Goal: Check status: Check status

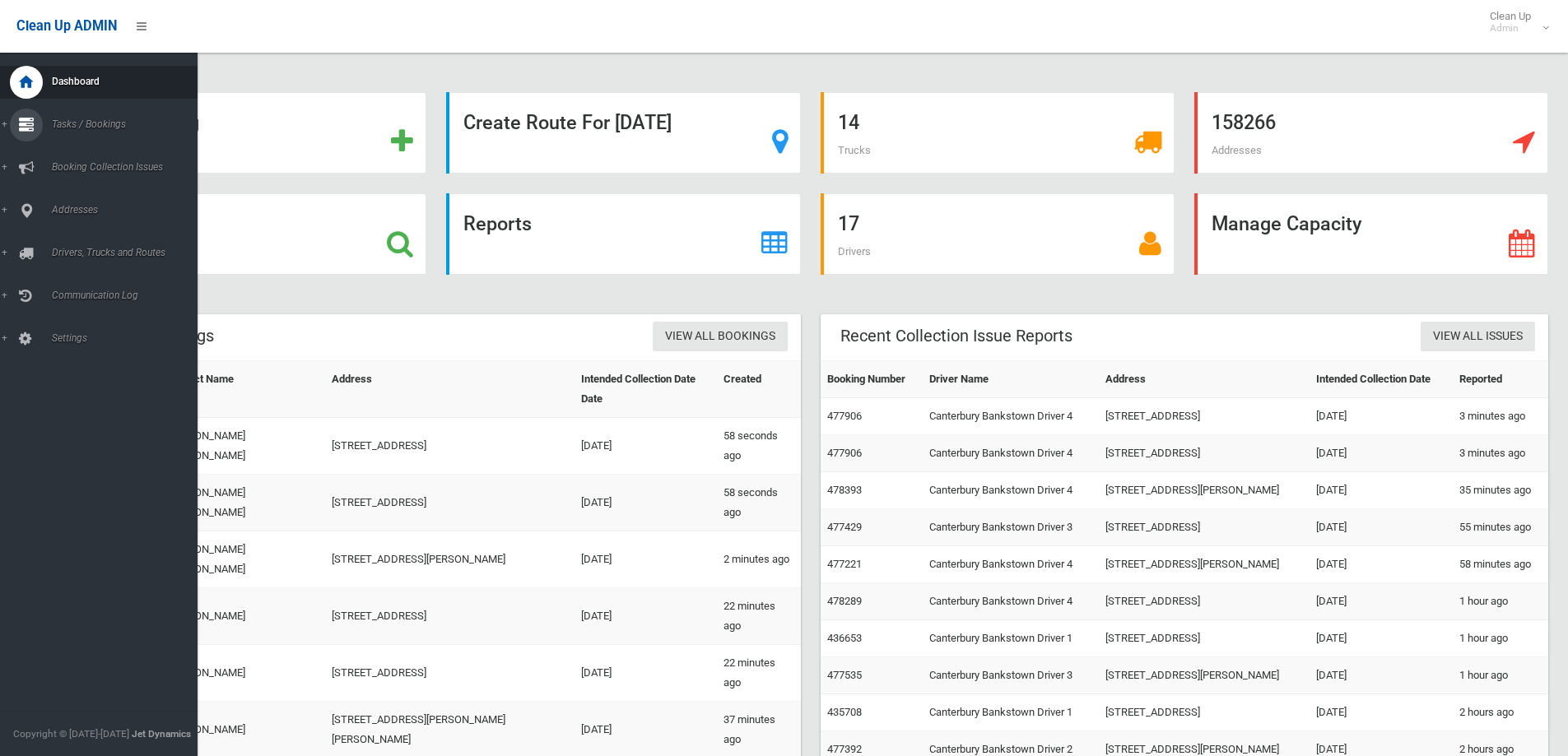
click at [21, 124] on icon at bounding box center [26, 125] width 15 height 33
click at [72, 246] on span "Search" at bounding box center [121, 245] width 149 height 11
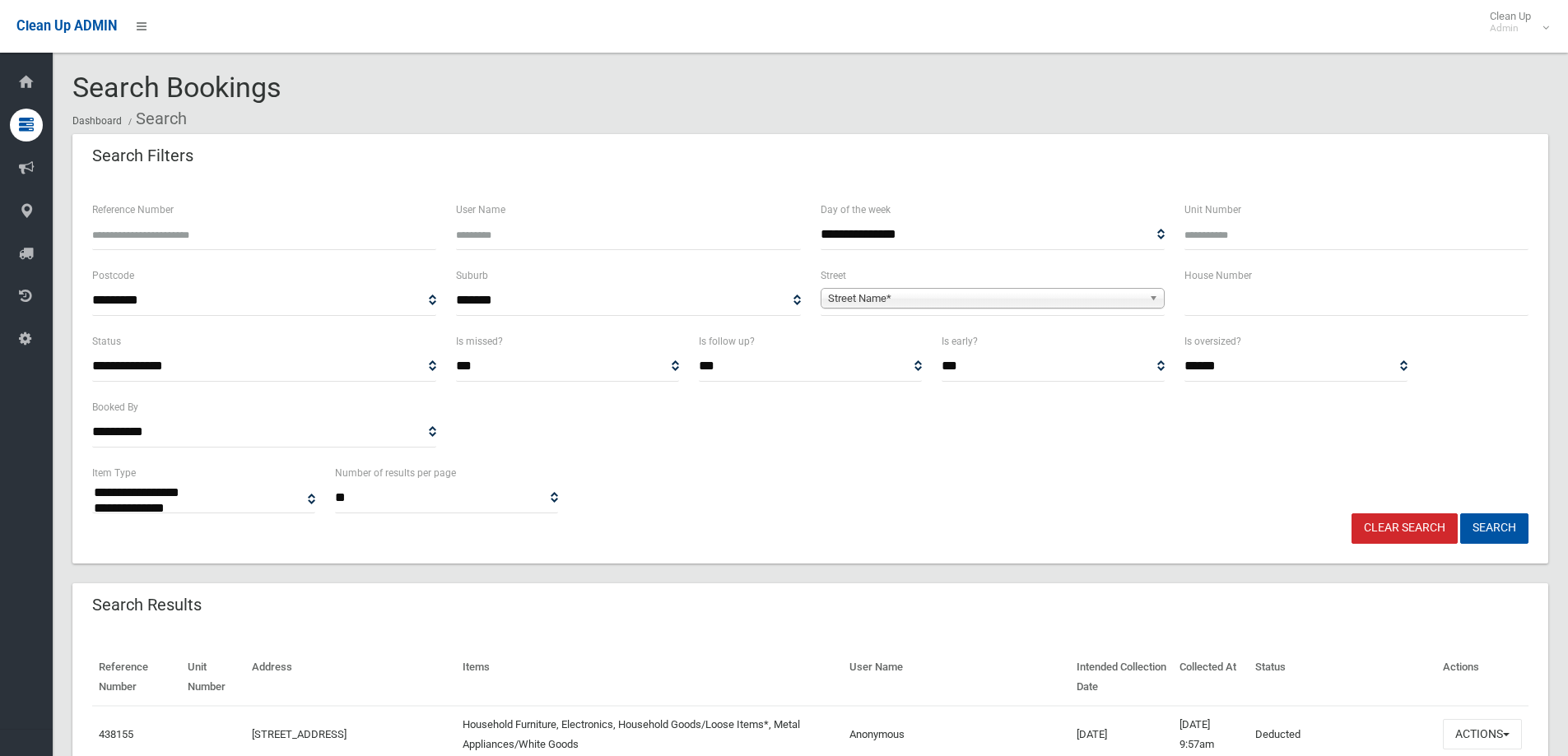
select select
click at [232, 236] on input "Reference Number" at bounding box center [263, 235] width 344 height 30
type input "******"
click at [1461, 514] on button "Search" at bounding box center [1494, 528] width 68 height 30
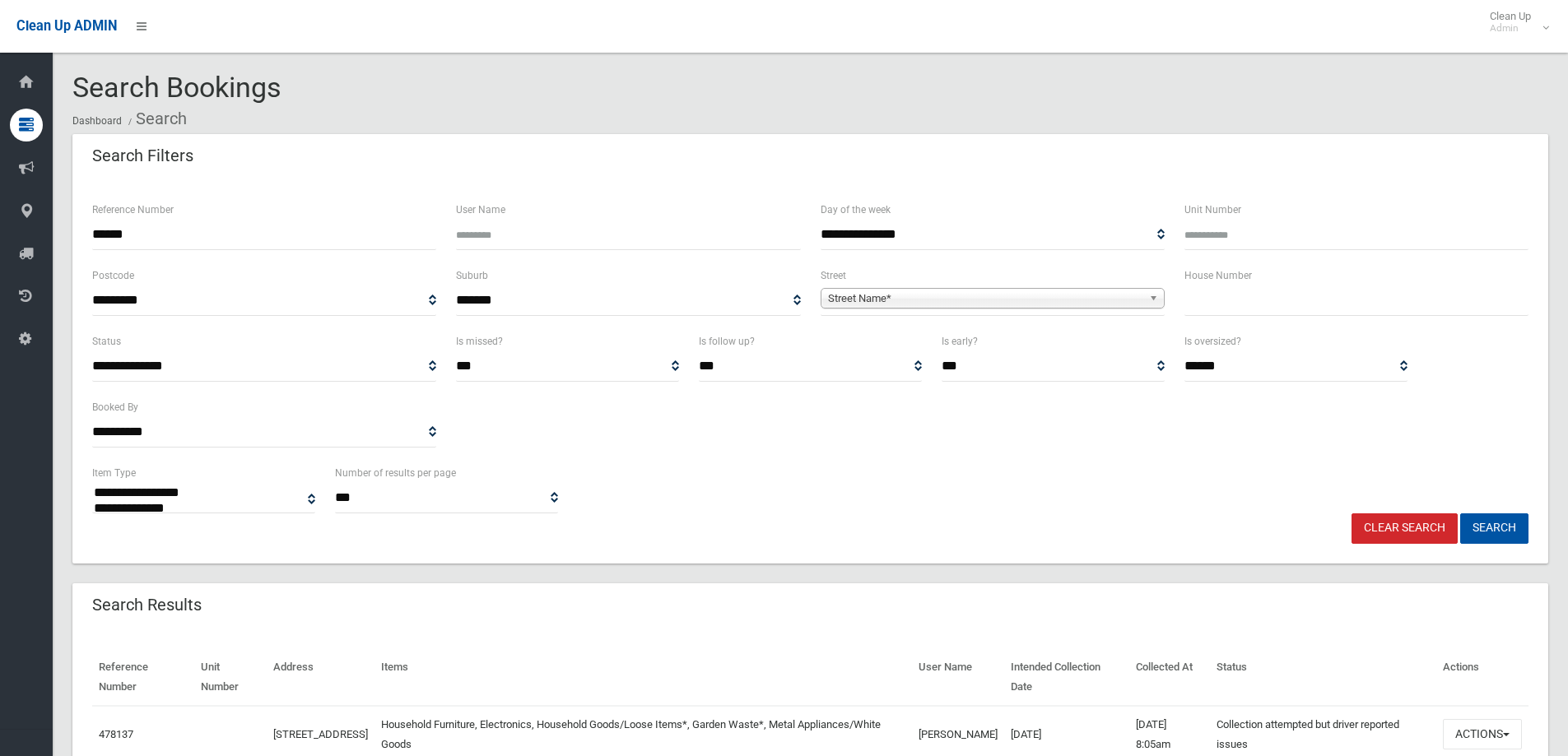
select select
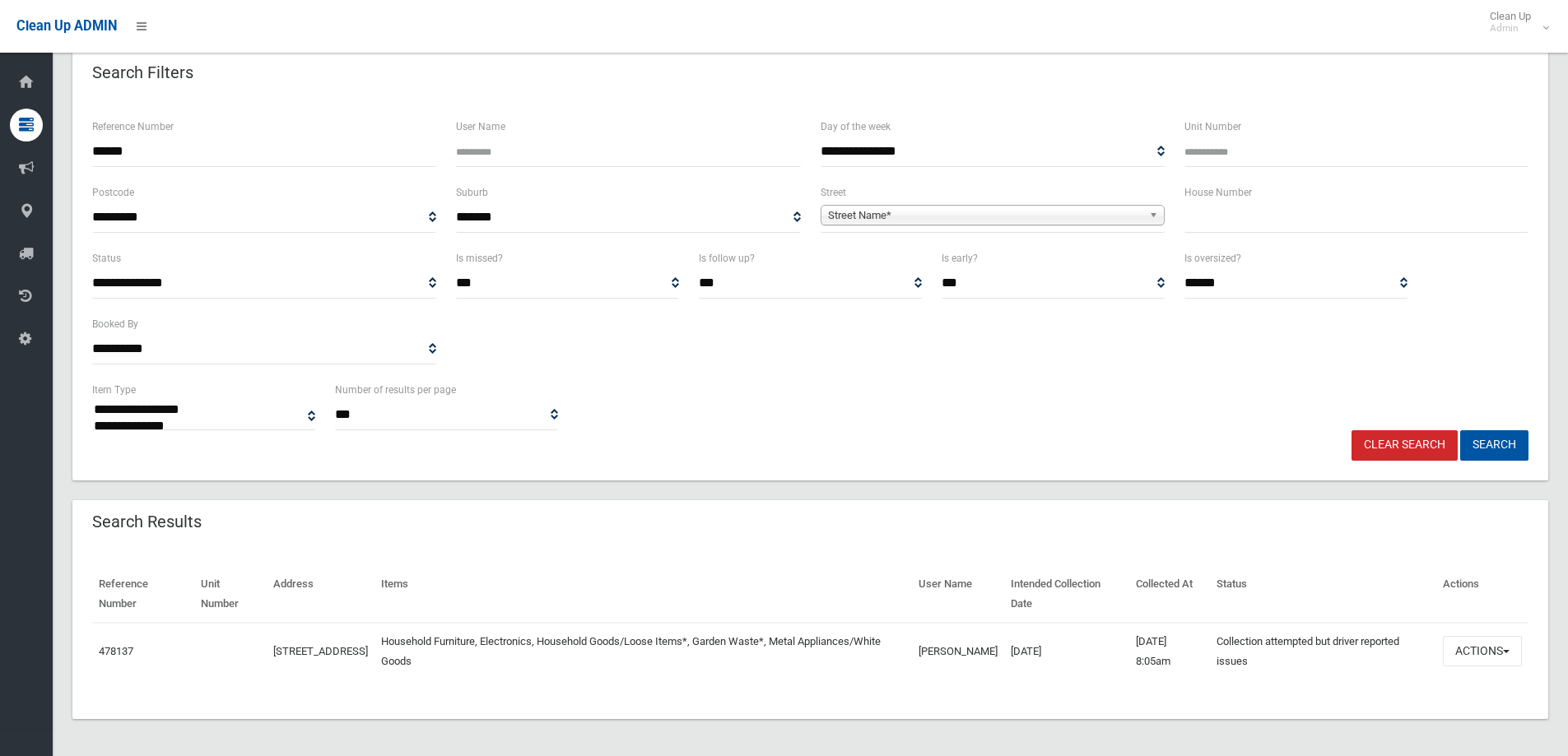
scroll to position [86, 0]
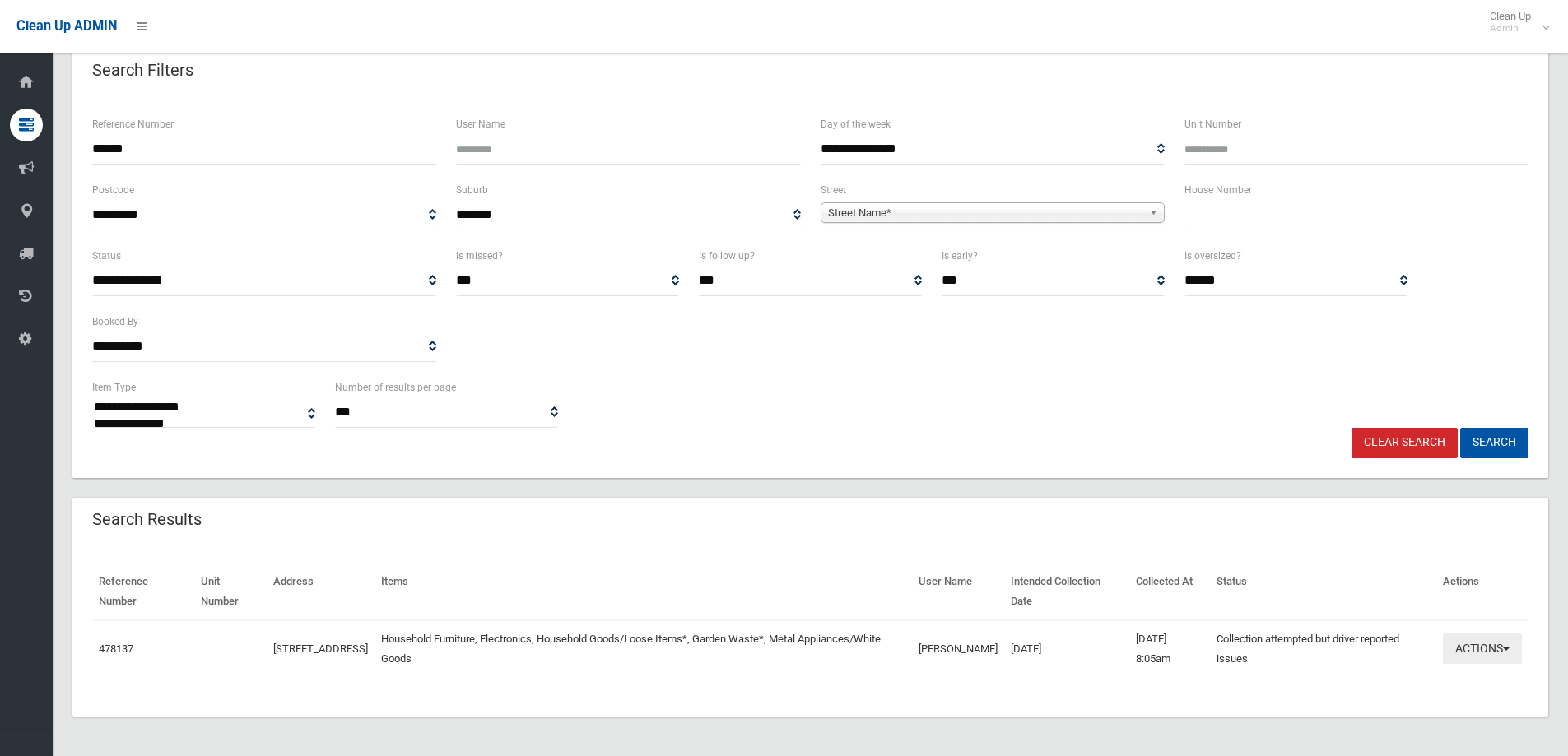
click at [1502, 645] on button "Actions" at bounding box center [1482, 649] width 79 height 30
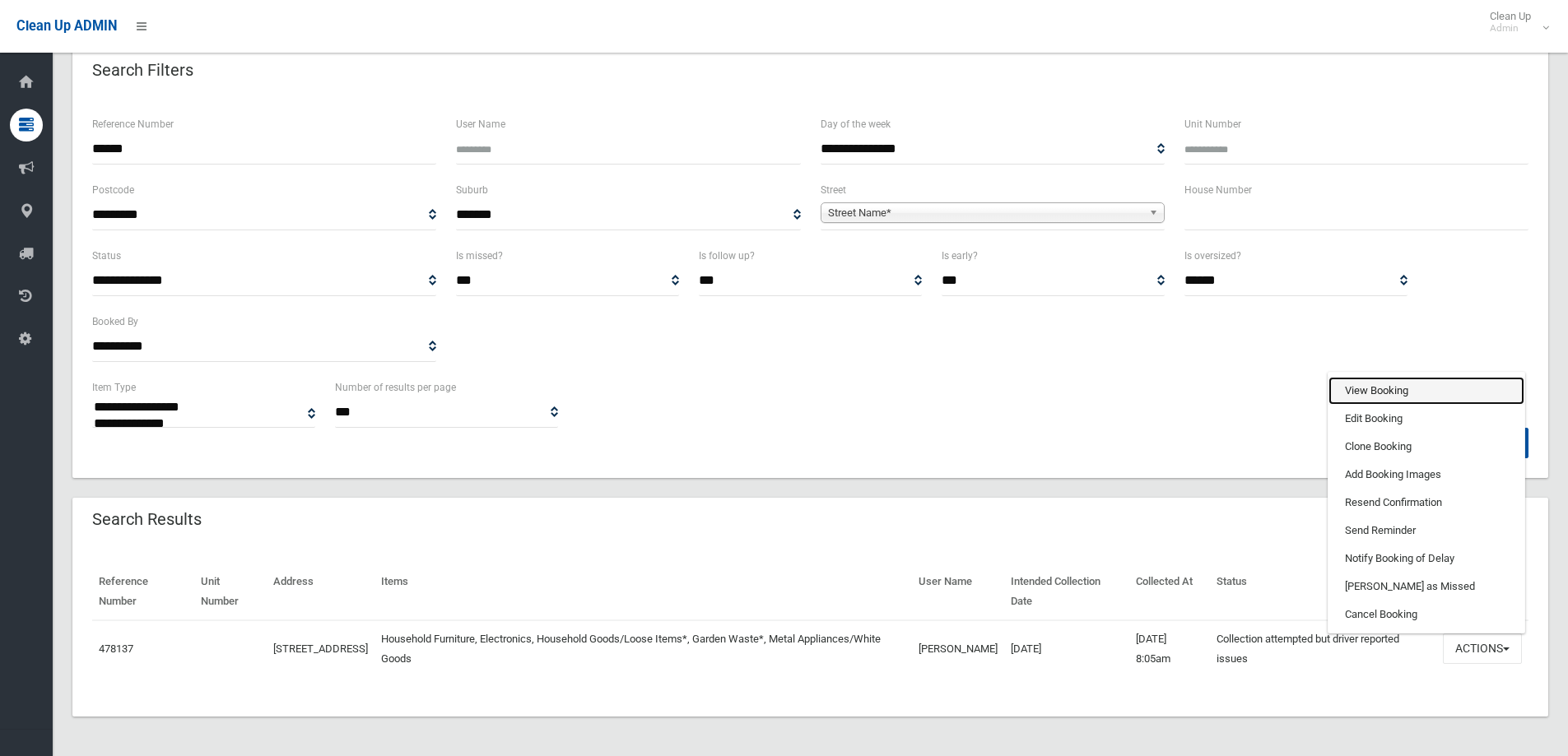
click at [1368, 395] on link "View Booking" at bounding box center [1427, 391] width 196 height 28
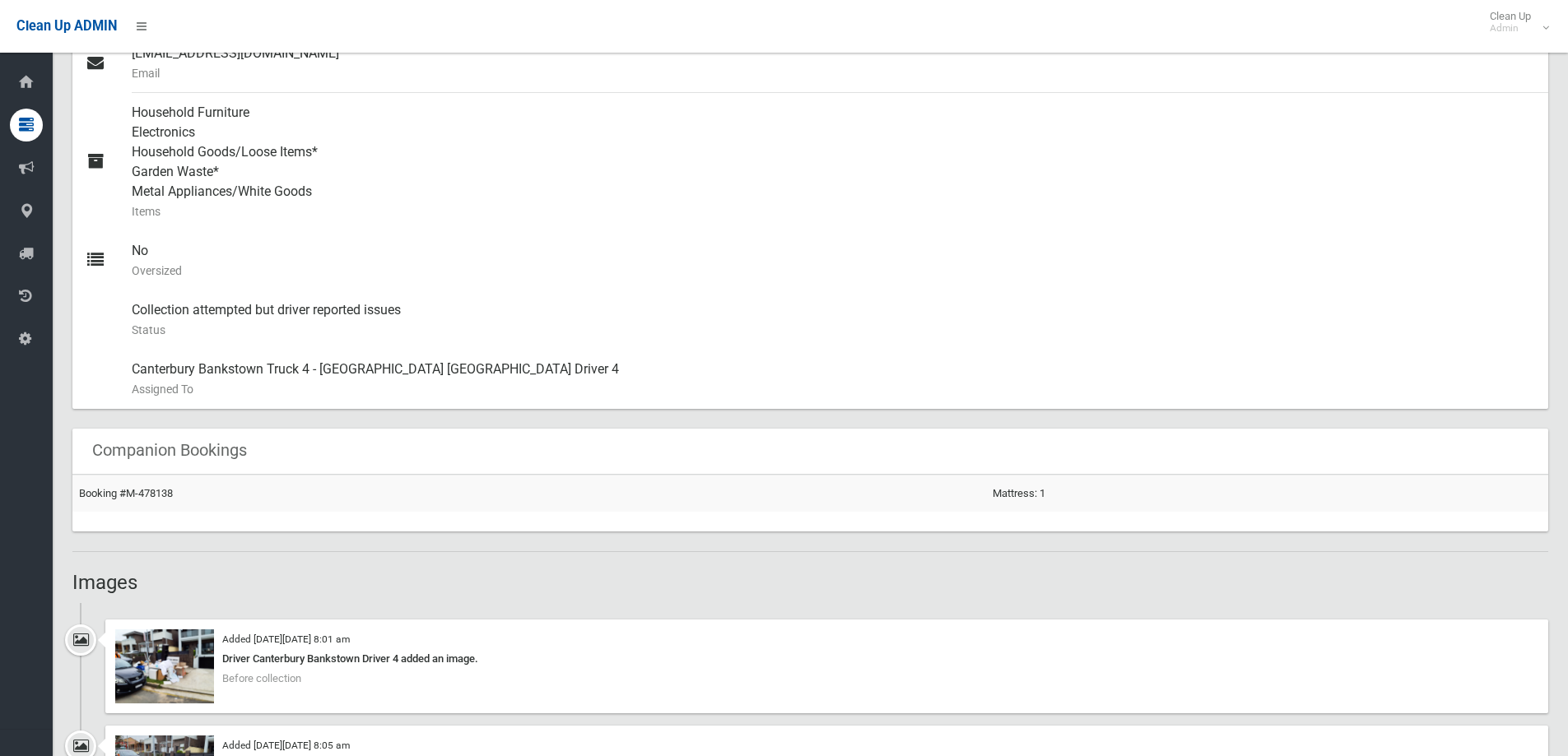
scroll to position [740, 0]
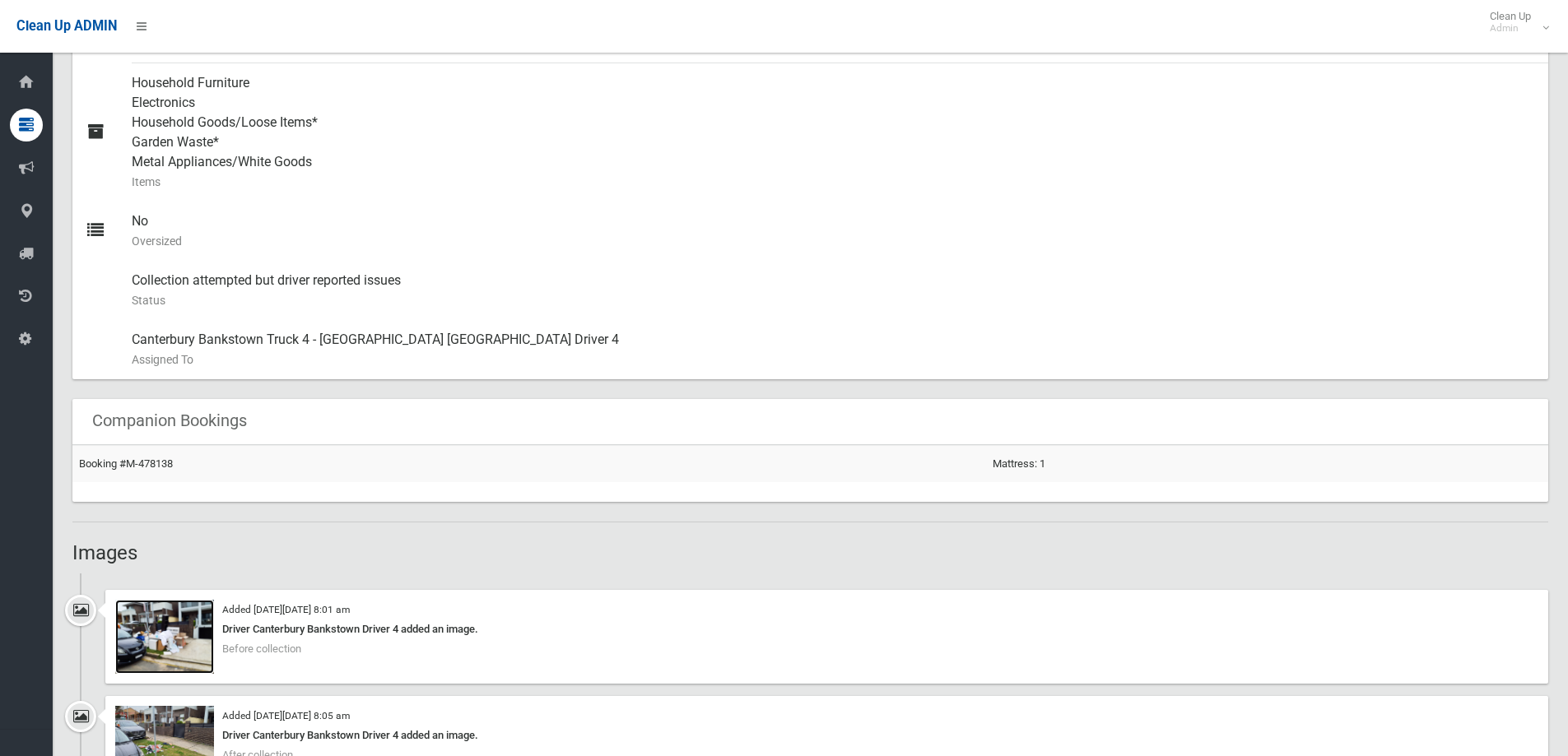
click at [171, 654] on img at bounding box center [165, 637] width 99 height 74
